Goal: Information Seeking & Learning: Learn about a topic

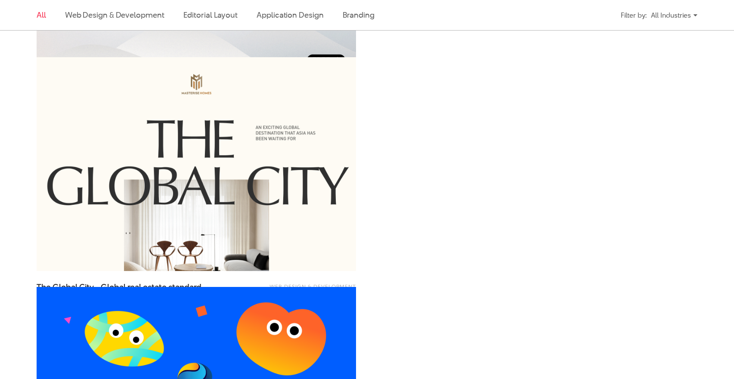
scroll to position [629, 0]
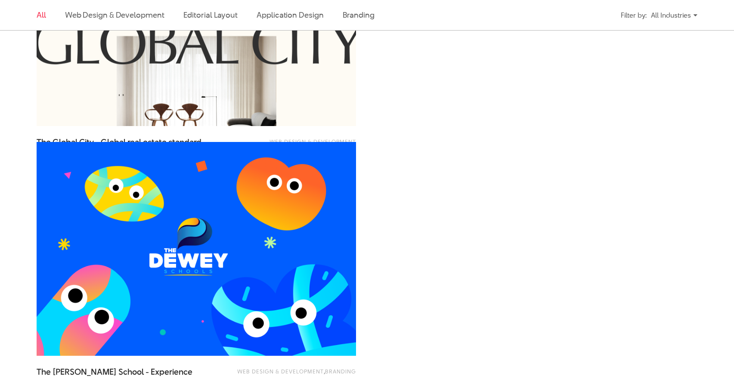
click at [288, 86] on img at bounding box center [196, 18] width 351 height 235
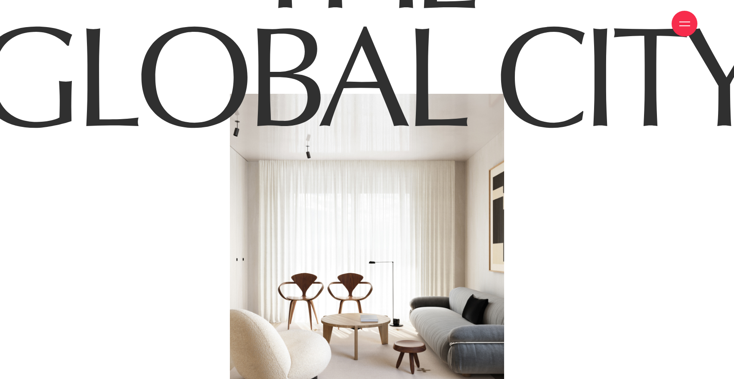
scroll to position [511, 0]
